Goal: Complete application form

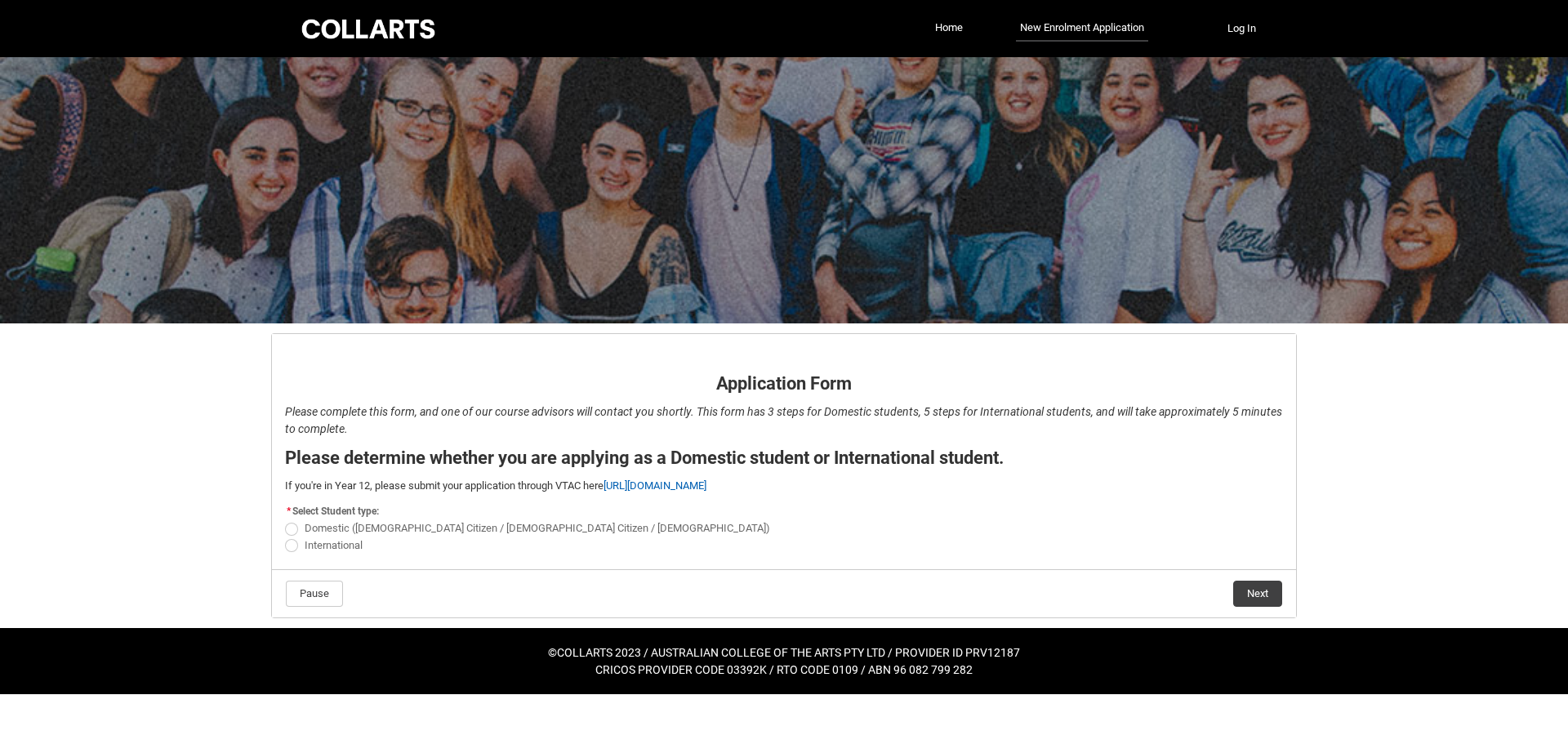
click at [292, 545] on span "REDU_Application_Form_for_Applicant flow" at bounding box center [291, 545] width 13 height 13
click at [285, 536] on input "International" at bounding box center [284, 536] width 1 height 1
radio input "true"
click at [1255, 593] on button "Next" at bounding box center [1257, 594] width 49 height 27
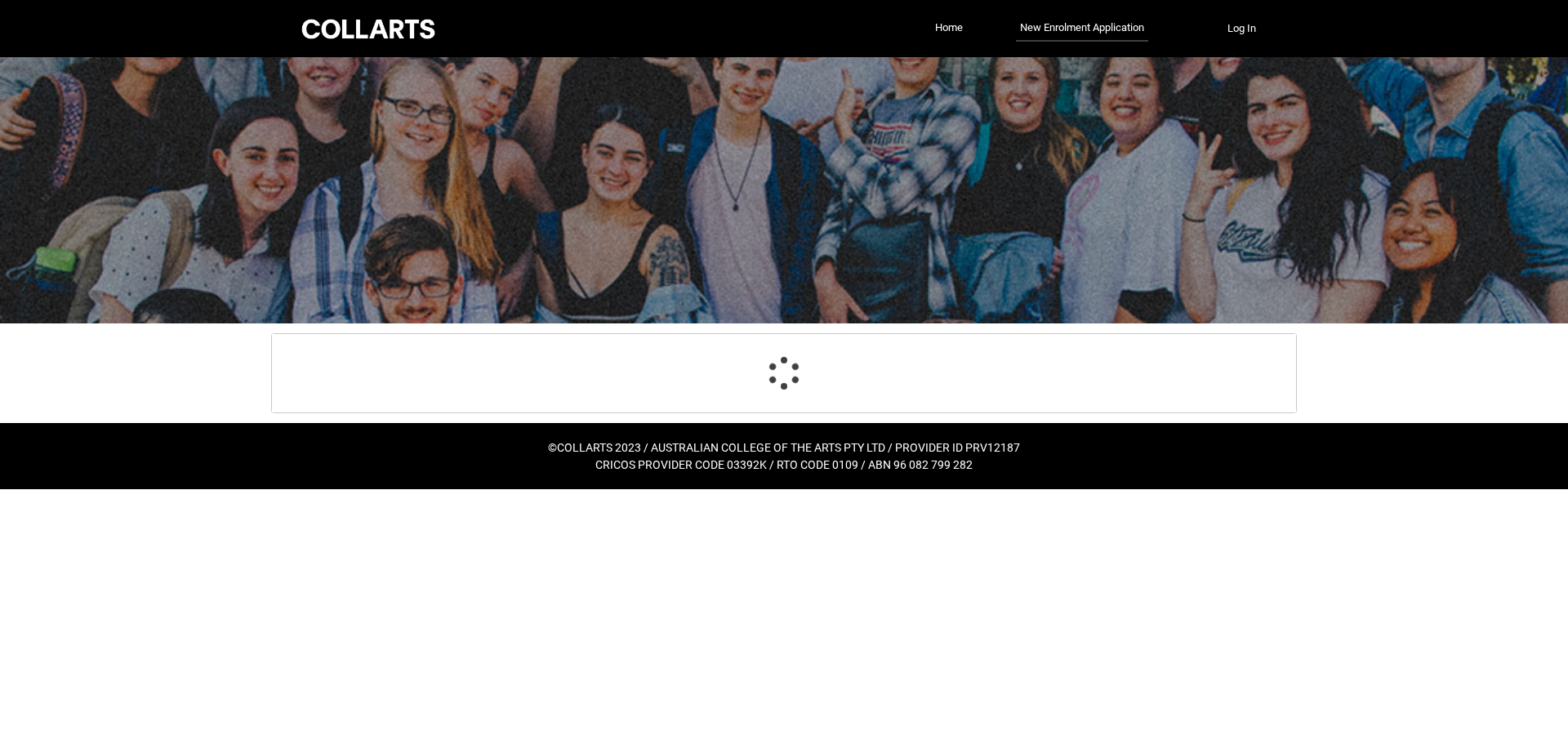
select select "choice_No"
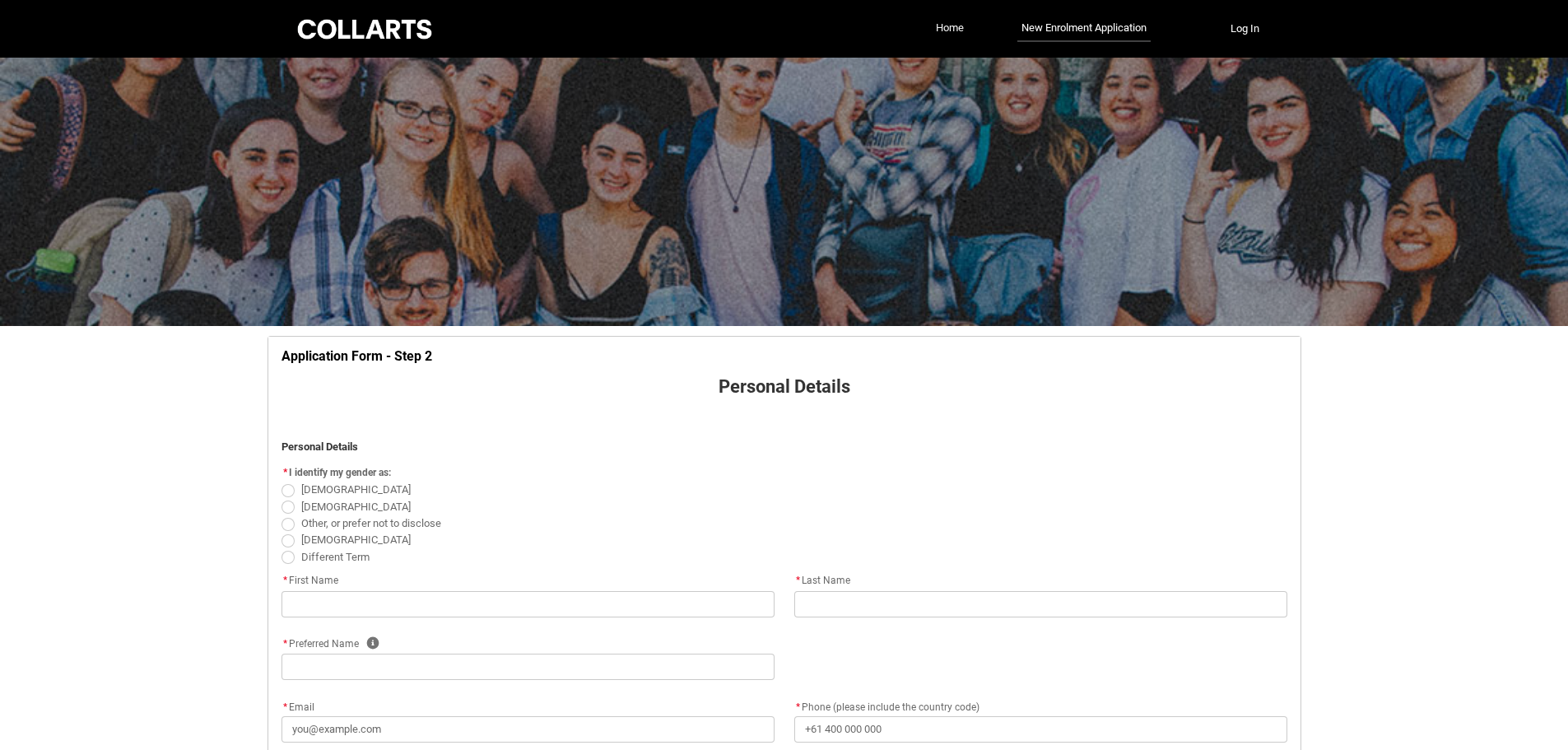
click at [945, 35] on link "Home" at bounding box center [950, 29] width 37 height 25
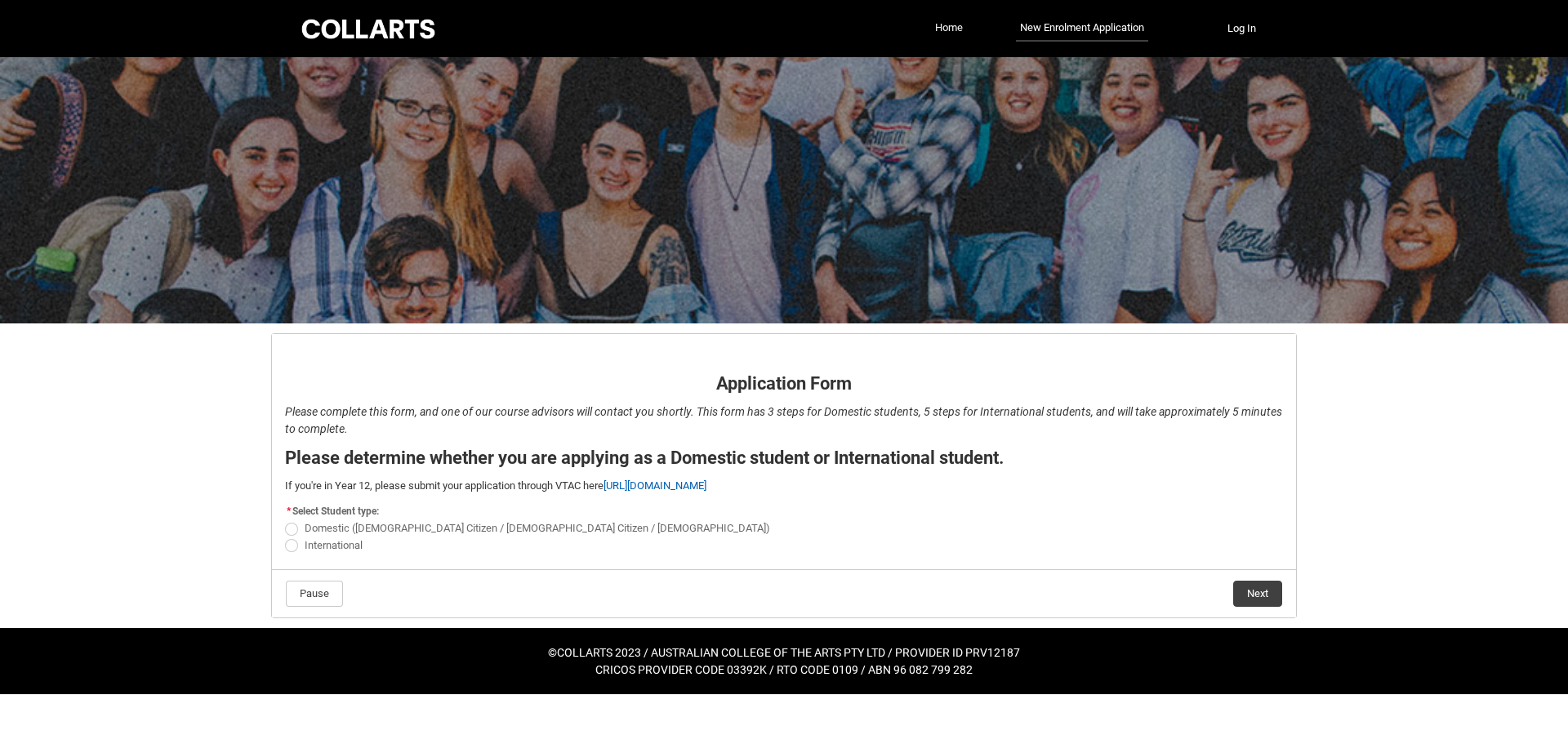
click at [957, 28] on link "Home" at bounding box center [949, 28] width 36 height 25
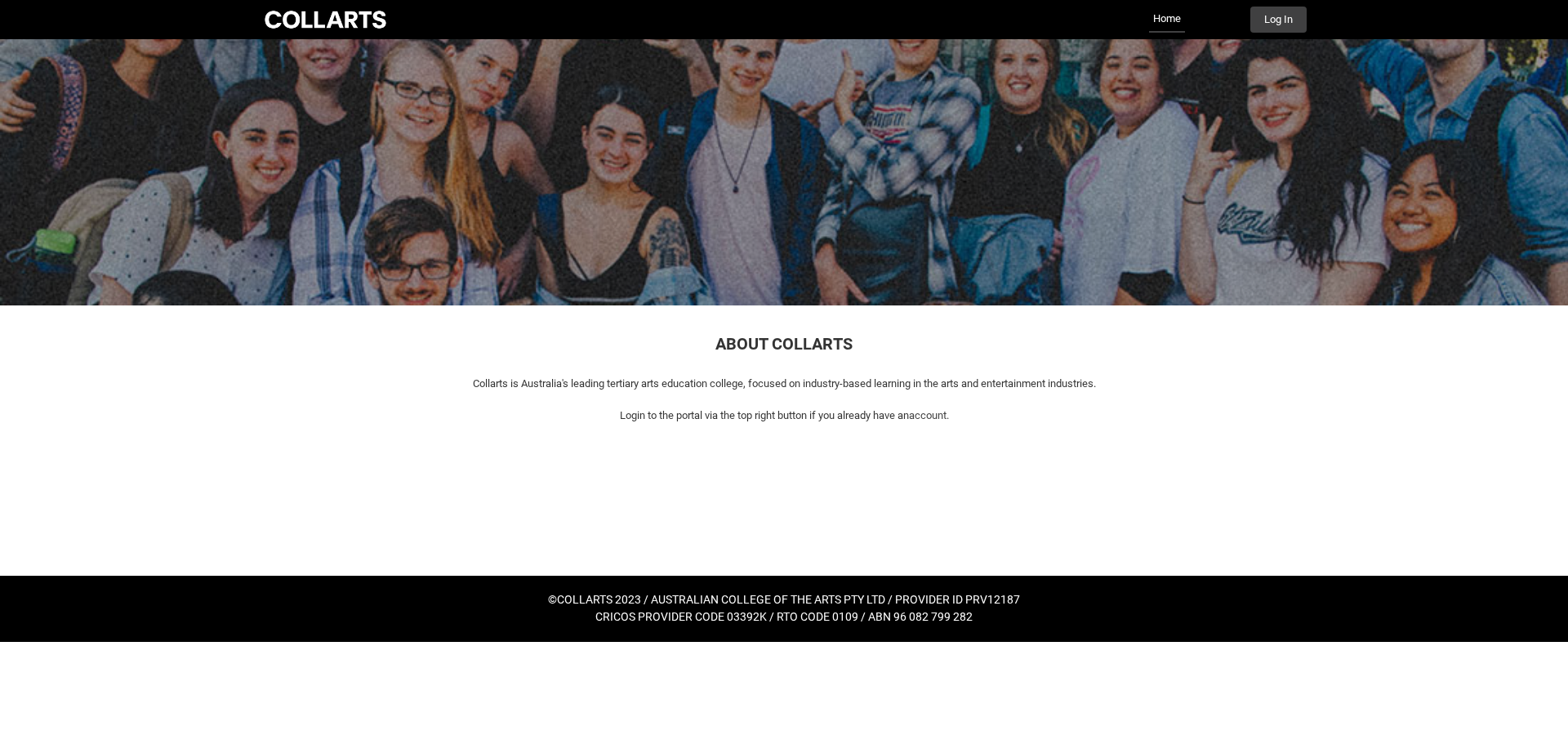
click at [296, 26] on div at bounding box center [325, 19] width 128 height 23
click at [296, 26] on div at bounding box center [325, 19] width 128 height 23
